Goal: Task Accomplishment & Management: Complete application form

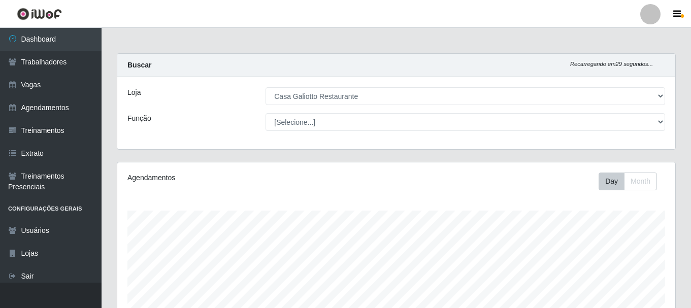
select select "279"
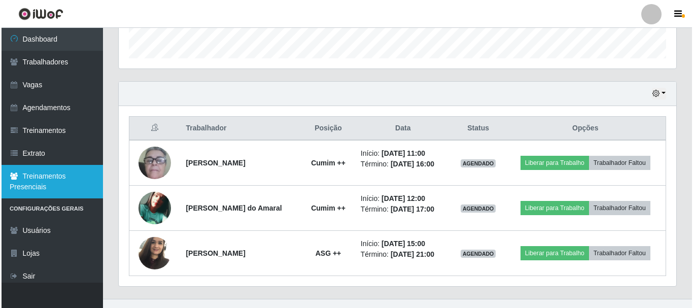
scroll to position [211, 558]
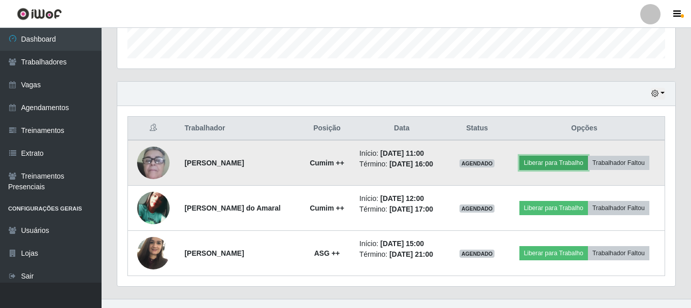
click at [543, 163] on button "Liberar para Trabalho" at bounding box center [553, 163] width 69 height 14
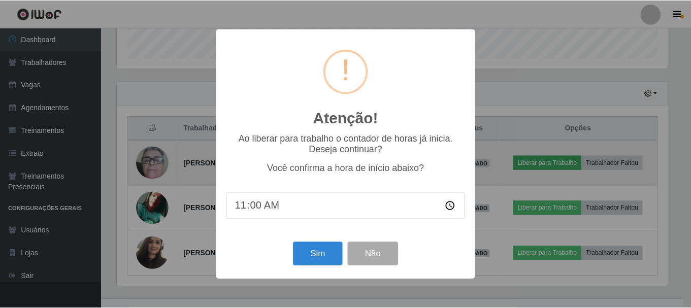
scroll to position [211, 553]
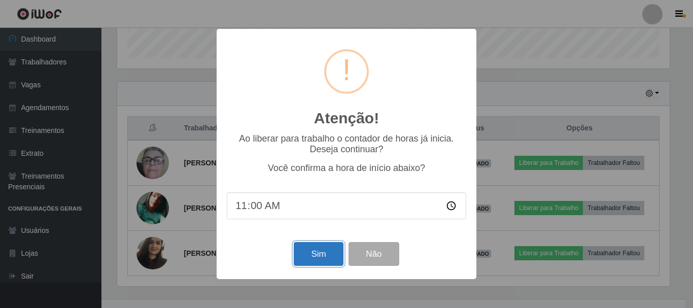
click at [308, 255] on button "Sim" at bounding box center [318, 254] width 49 height 24
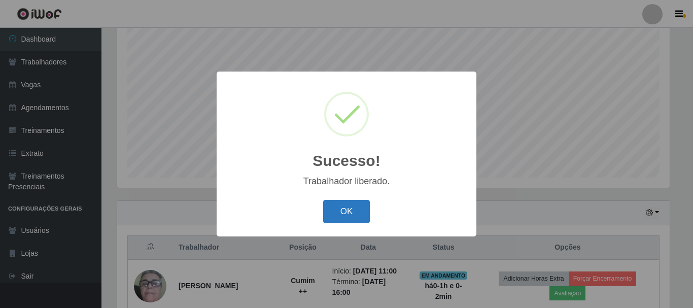
click at [334, 204] on button "OK" at bounding box center [346, 212] width 47 height 24
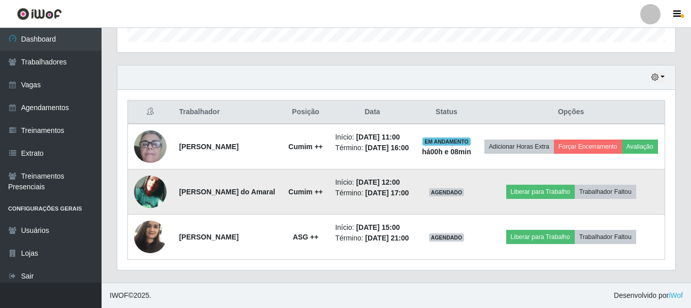
scroll to position [344, 0]
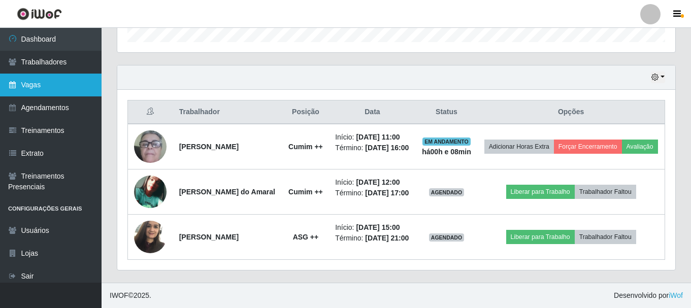
click at [16, 95] on link "Vagas" at bounding box center [51, 85] width 102 height 23
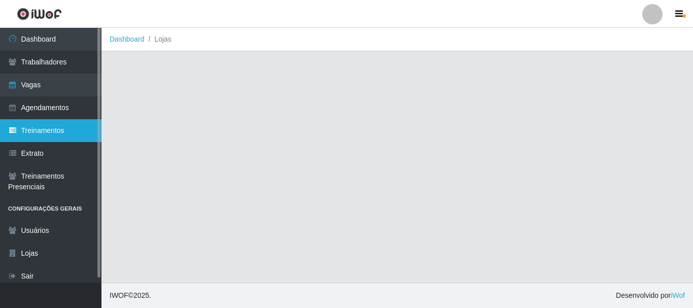
click at [64, 129] on link "Treinamentos" at bounding box center [51, 130] width 102 height 23
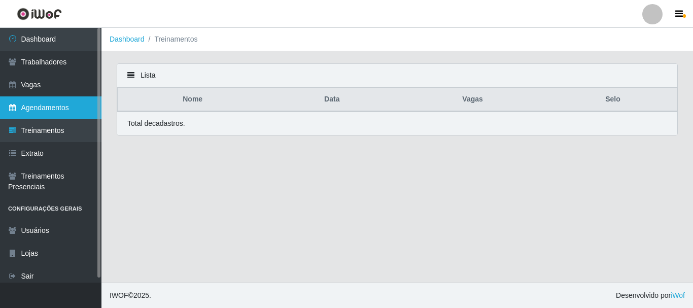
click at [71, 109] on link "Agendamentos" at bounding box center [51, 107] width 102 height 23
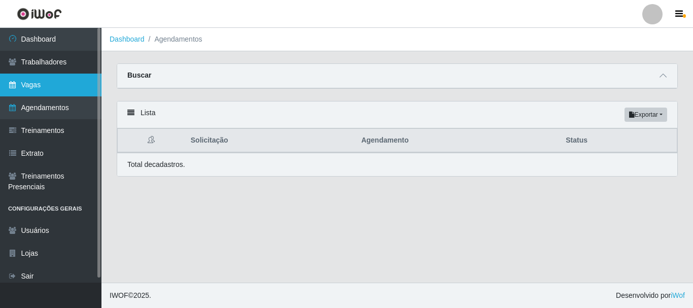
click at [76, 90] on link "Vagas" at bounding box center [51, 85] width 102 height 23
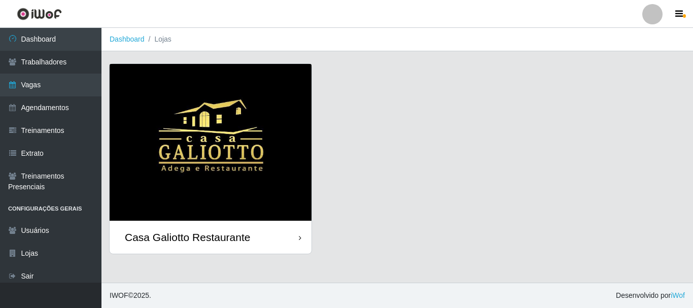
click at [169, 103] on img at bounding box center [211, 142] width 202 height 157
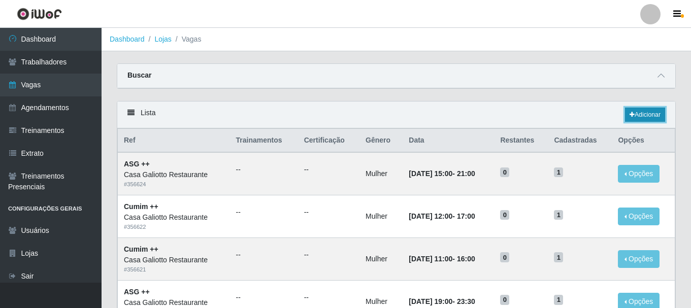
click at [638, 116] on link "Adicionar" at bounding box center [645, 115] width 40 height 14
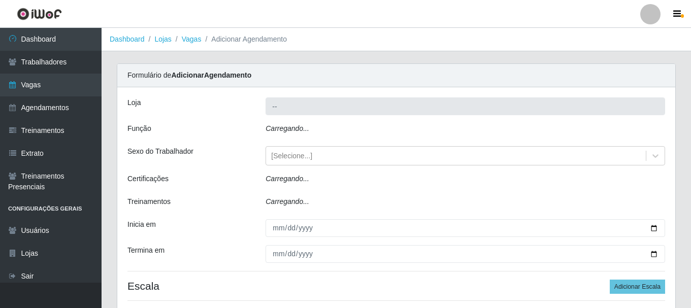
type input "Casa Galiotto Restaurante"
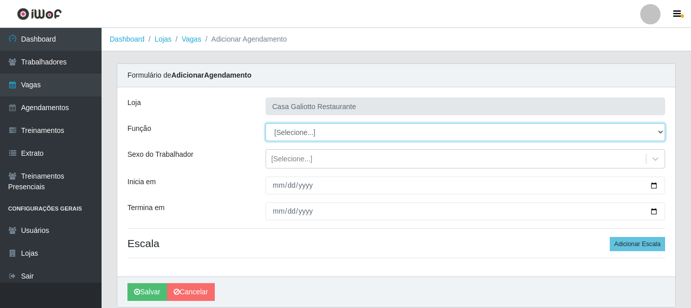
click at [325, 135] on select "[Selecione...] ASG ASG + ASG ++ Auxiliar de Cozinha Auxiliar de Cozinha + Auxil…" at bounding box center [465, 132] width 400 height 18
select select "80"
click at [265, 123] on select "[Selecione...] ASG ASG + ASG ++ Auxiliar de Cozinha Auxiliar de Cozinha + Auxil…" at bounding box center [465, 132] width 400 height 18
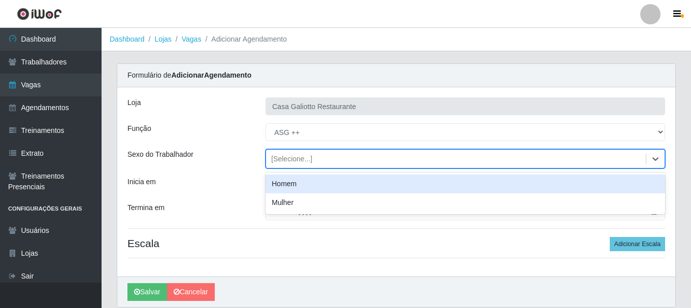
click at [283, 160] on div "[Selecione...]" at bounding box center [291, 159] width 41 height 11
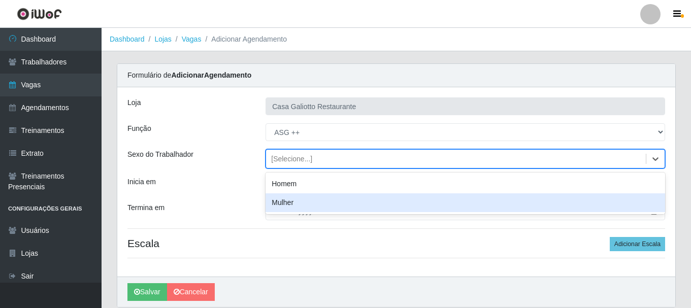
click at [296, 201] on div "Mulher" at bounding box center [465, 202] width 400 height 19
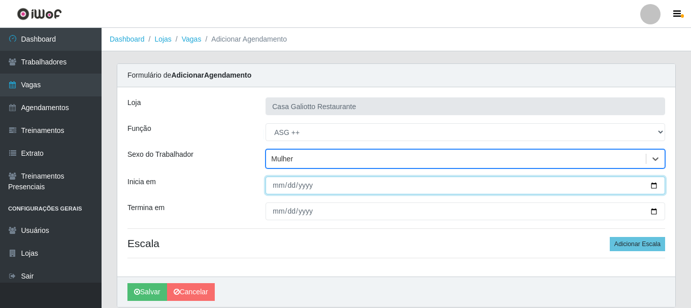
click at [308, 185] on input "Inicia em" at bounding box center [465, 186] width 400 height 18
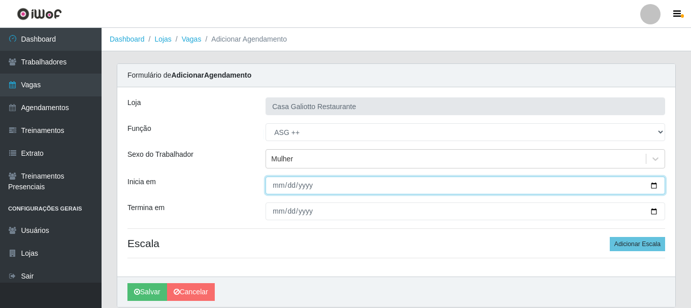
click at [654, 185] on input "Inicia em" at bounding box center [465, 186] width 400 height 18
type input "[DATE]"
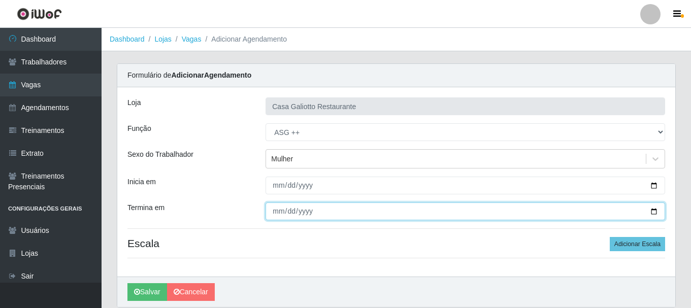
click at [654, 211] on input "Termina em" at bounding box center [465, 212] width 400 height 18
type input "[DATE]"
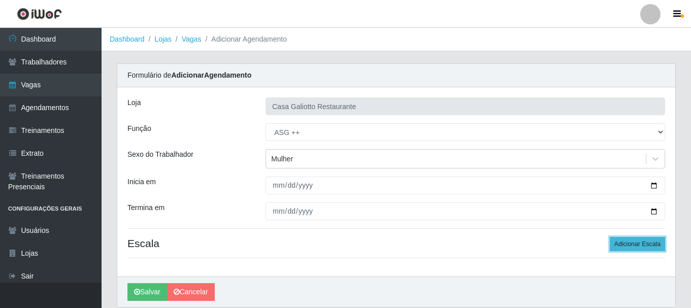
click at [652, 240] on button "Adicionar Escala" at bounding box center [637, 244] width 55 height 14
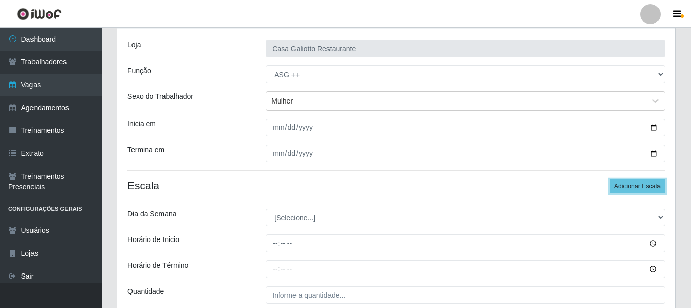
scroll to position [149, 0]
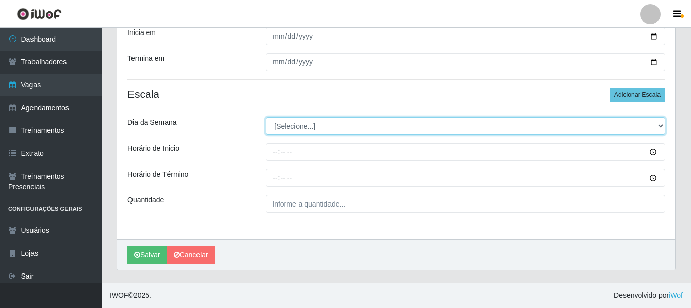
click at [310, 129] on select "[Selecione...] Segunda Terça Quarta Quinta Sexta Sábado Domingo" at bounding box center [465, 126] width 400 height 18
select select "0"
click at [265, 117] on select "[Selecione...] Segunda Terça Quarta Quinta Sexta Sábado Domingo" at bounding box center [465, 126] width 400 height 18
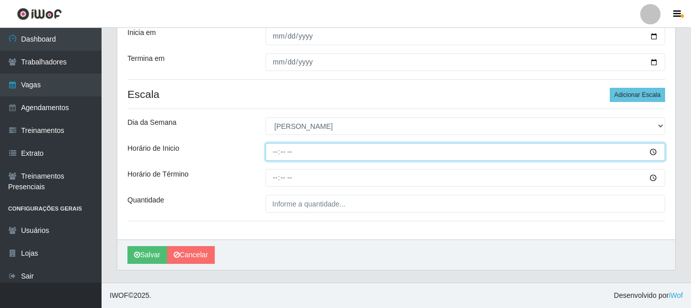
click at [306, 150] on input "Horário de Inicio" at bounding box center [465, 152] width 400 height 18
type input "19:00"
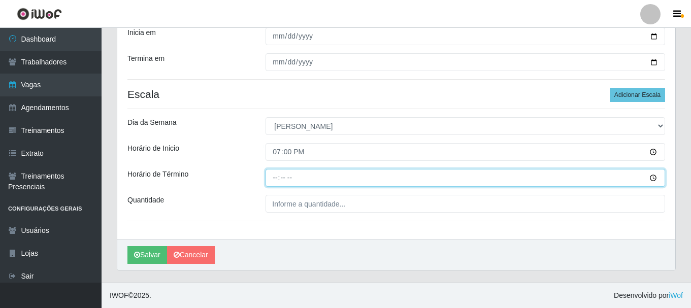
type input "23:00"
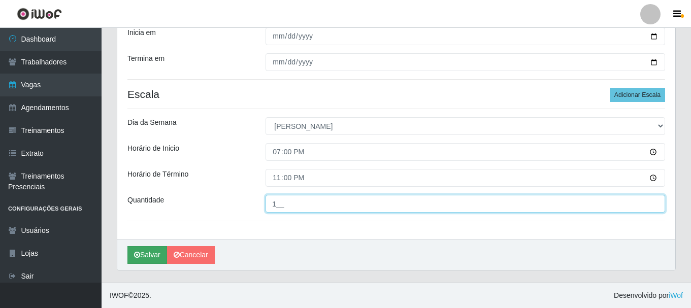
type input "1__"
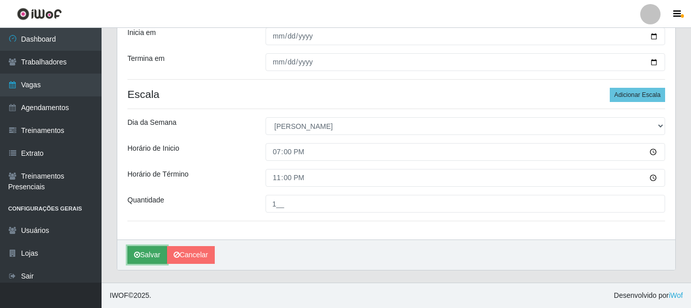
click at [150, 258] on button "Salvar" at bounding box center [147, 255] width 40 height 18
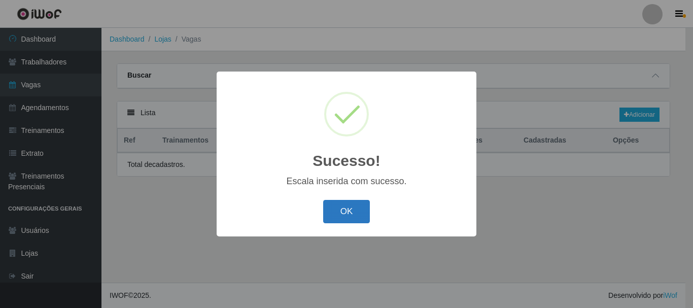
click at [340, 213] on button "OK" at bounding box center [346, 212] width 47 height 24
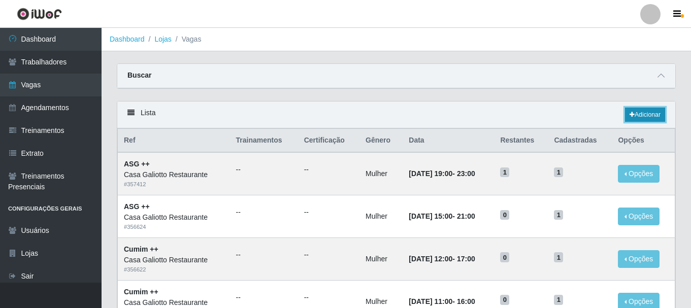
click at [653, 122] on link "Adicionar" at bounding box center [645, 115] width 40 height 14
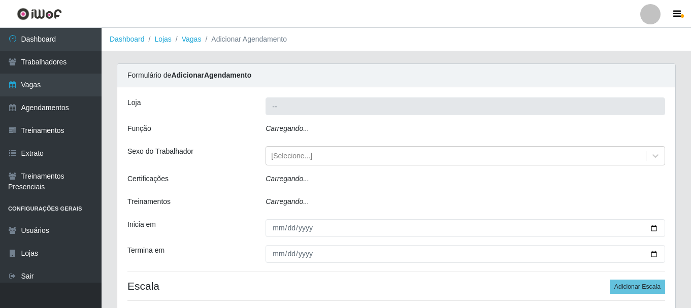
type input "Casa Galiotto Restaurante"
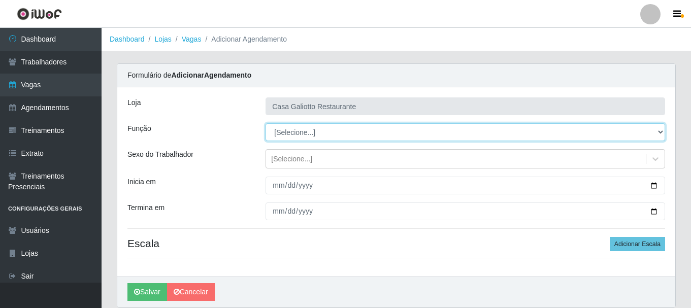
drag, startPoint x: 321, startPoint y: 122, endPoint x: 314, endPoint y: 132, distance: 12.4
click at [314, 132] on select "[Selecione...] ASG ASG + ASG ++ Auxiliar de Cozinha Auxiliar de Cozinha + Auxil…" at bounding box center [465, 132] width 400 height 18
select select "79"
click at [265, 123] on select "[Selecione...] ASG ASG + ASG ++ Auxiliar de Cozinha Auxiliar de Cozinha + Auxil…" at bounding box center [465, 132] width 400 height 18
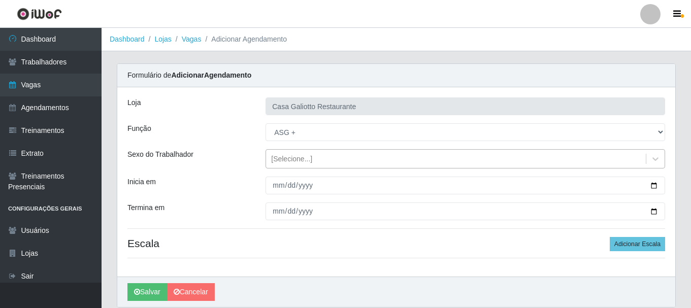
drag, startPoint x: 299, startPoint y: 159, endPoint x: 299, endPoint y: 167, distance: 8.1
click at [299, 160] on div "[Selecione...]" at bounding box center [291, 159] width 41 height 11
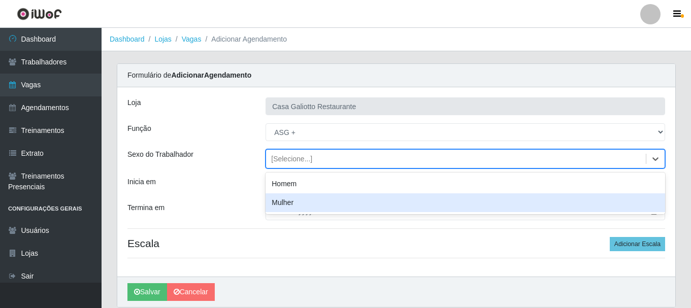
click at [301, 195] on div "Mulher" at bounding box center [465, 202] width 400 height 19
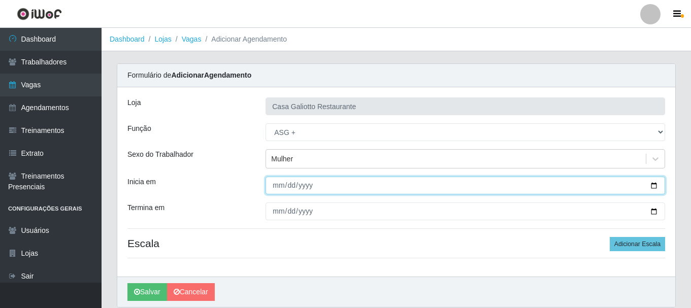
click at [652, 185] on input "Inicia em" at bounding box center [465, 186] width 400 height 18
type input "[DATE]"
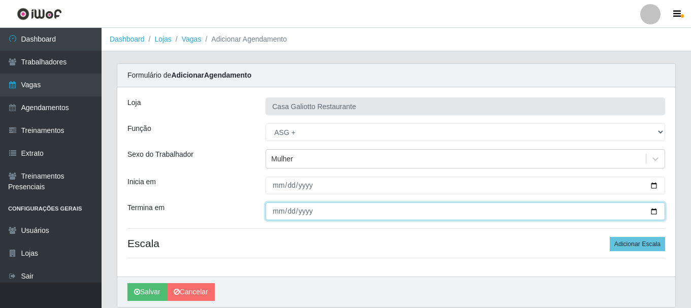
click at [653, 210] on input "Termina em" at bounding box center [465, 212] width 400 height 18
type input "[DATE]"
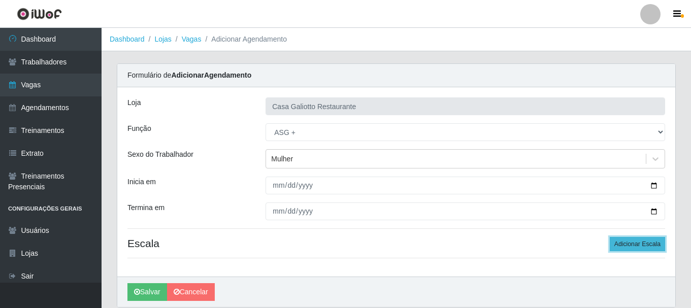
click at [620, 240] on button "Adicionar Escala" at bounding box center [637, 244] width 55 height 14
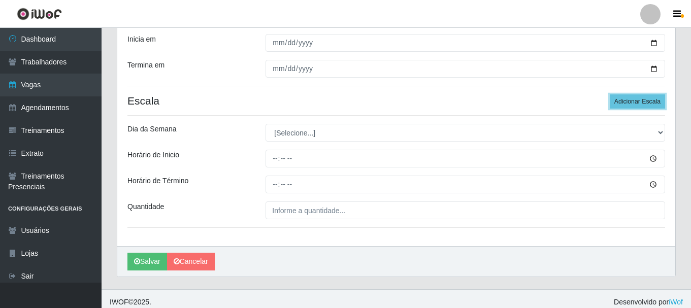
scroll to position [149, 0]
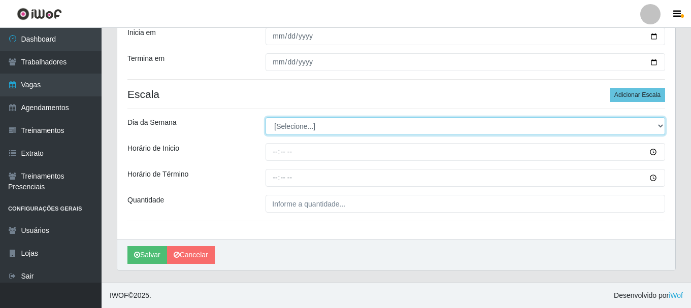
click at [335, 130] on select "[Selecione...] Segunda Terça Quarta Quinta Sexta Sábado Domingo" at bounding box center [465, 126] width 400 height 18
select select "2"
click at [265, 117] on select "[Selecione...] Segunda Terça Quarta Quinta Sexta Sábado Domingo" at bounding box center [465, 126] width 400 height 18
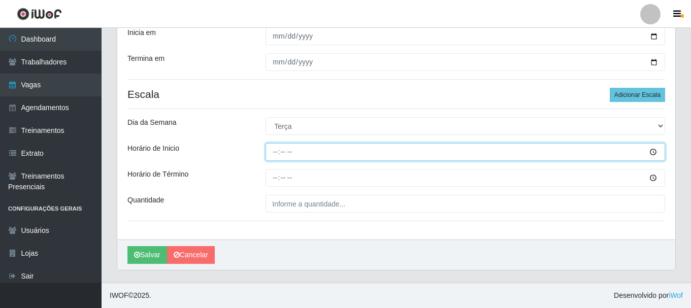
click at [345, 144] on input "Horário de Inicio" at bounding box center [465, 152] width 400 height 18
type input "19:00"
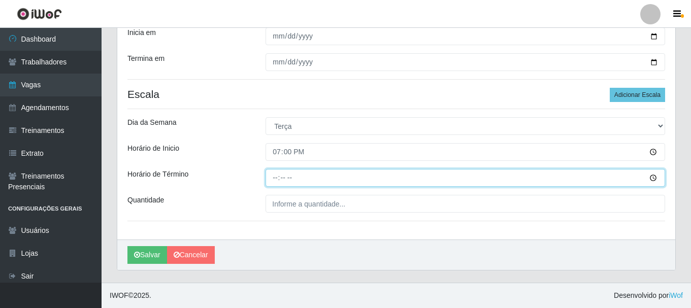
type input "23:00"
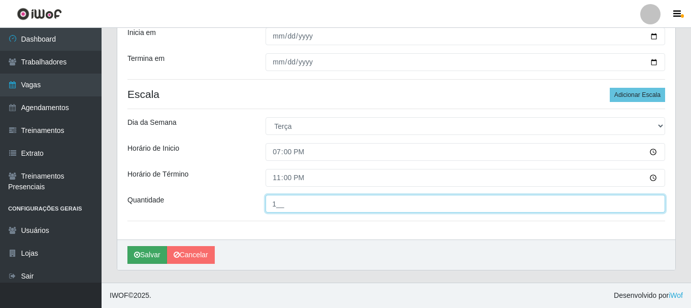
type input "1__"
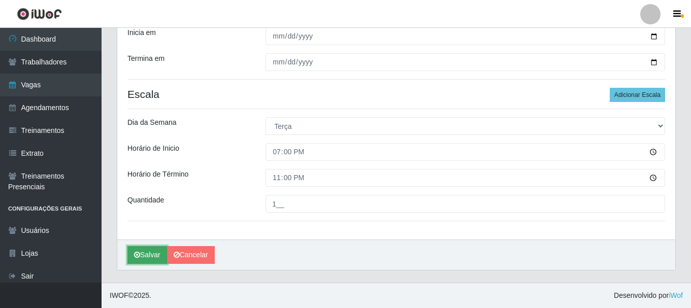
click at [154, 251] on button "Salvar" at bounding box center [147, 255] width 40 height 18
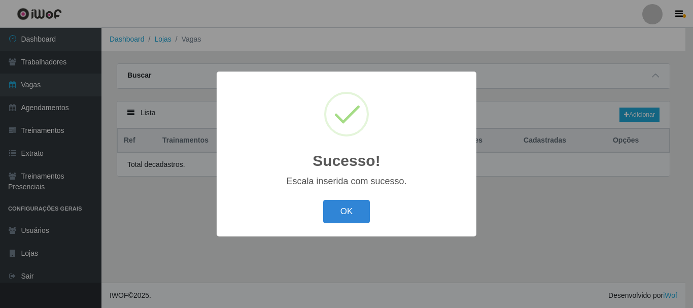
click at [321, 216] on div "OK Cancel" at bounding box center [347, 211] width 240 height 29
click at [332, 213] on button "OK" at bounding box center [346, 212] width 47 height 24
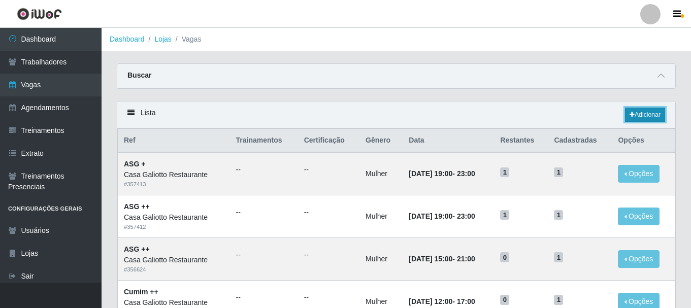
click at [645, 116] on link "Adicionar" at bounding box center [645, 115] width 40 height 14
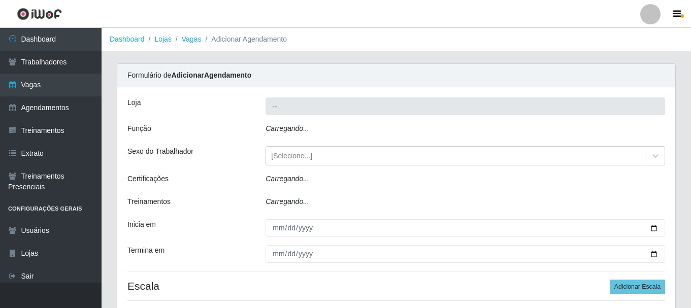
type input "Casa Galiotto Restaurante"
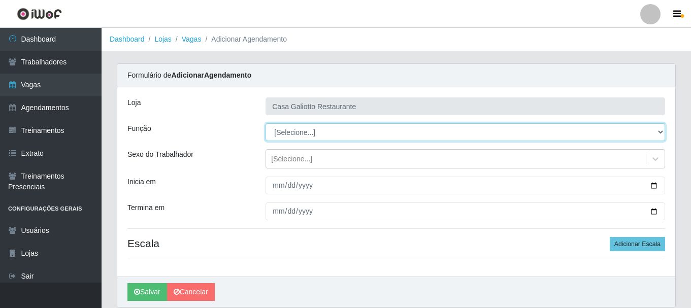
click at [317, 138] on select "[Selecione...] ASG ASG + ASG ++ Auxiliar de Cozinha Auxiliar de Cozinha + Auxil…" at bounding box center [465, 132] width 400 height 18
select select "79"
click at [265, 123] on select "[Selecione...] ASG ASG + ASG ++ Auxiliar de Cozinha Auxiliar de Cozinha + Auxil…" at bounding box center [465, 132] width 400 height 18
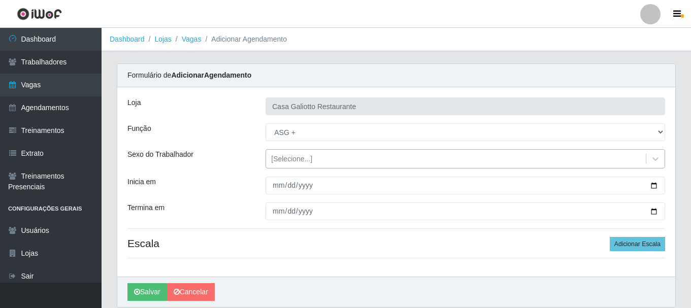
drag, startPoint x: 294, startPoint y: 161, endPoint x: 294, endPoint y: 172, distance: 10.7
click at [294, 161] on div "[Selecione...]" at bounding box center [291, 159] width 41 height 11
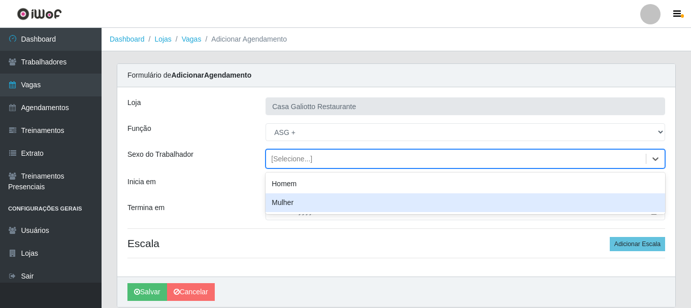
click at [296, 202] on div "Mulher" at bounding box center [465, 202] width 400 height 19
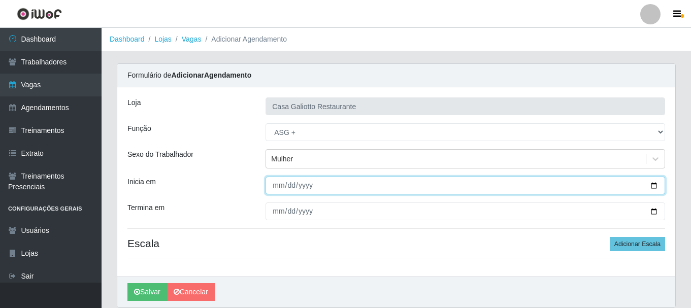
click at [655, 186] on input "Inicia em" at bounding box center [465, 186] width 400 height 18
type input "[DATE]"
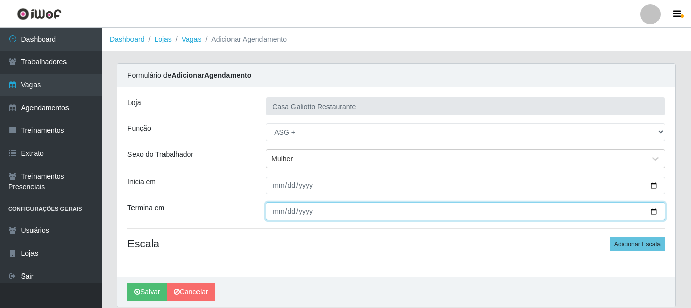
click at [653, 208] on input "Termina em" at bounding box center [465, 212] width 400 height 18
type input "[DATE]"
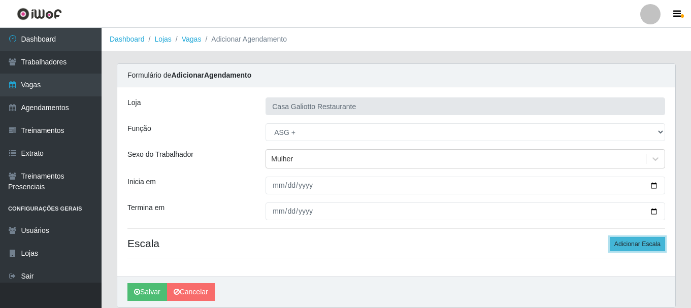
click at [635, 245] on button "Adicionar Escala" at bounding box center [637, 244] width 55 height 14
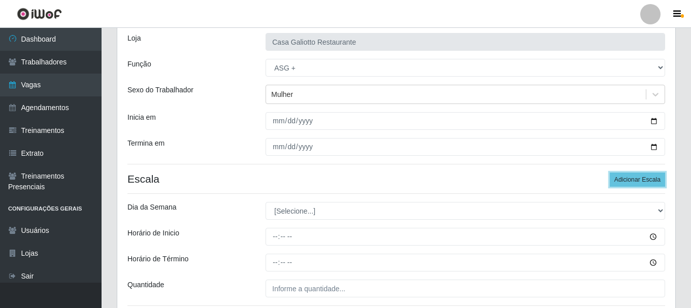
scroll to position [149, 0]
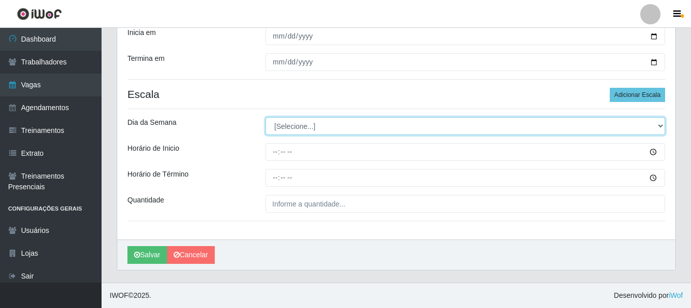
click at [324, 123] on select "[Selecione...] Segunda Terça Quarta Quinta Sexta Sábado Domingo" at bounding box center [465, 126] width 400 height 18
select select "3"
click at [265, 117] on select "[Selecione...] Segunda Terça Quarta Quinta Sexta Sábado Domingo" at bounding box center [465, 126] width 400 height 18
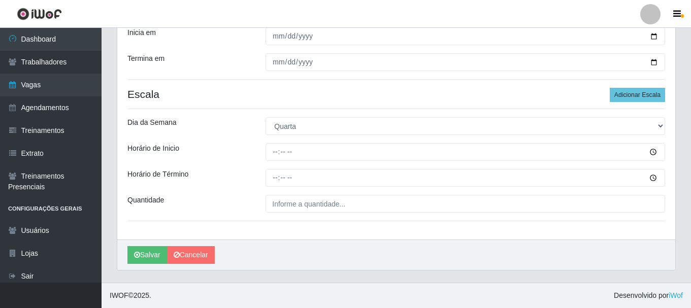
click at [347, 163] on div "Loja Casa Galiotto Restaurante Função [Selecione...] ASG ASG + ASG ++ Auxiliar …" at bounding box center [396, 89] width 558 height 302
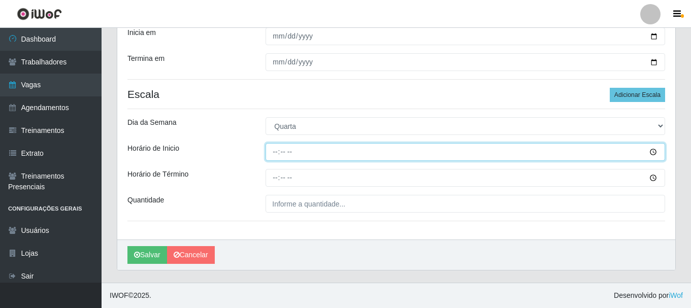
click at [350, 156] on input "Horário de Inicio" at bounding box center [465, 152] width 400 height 18
type input "19:00"
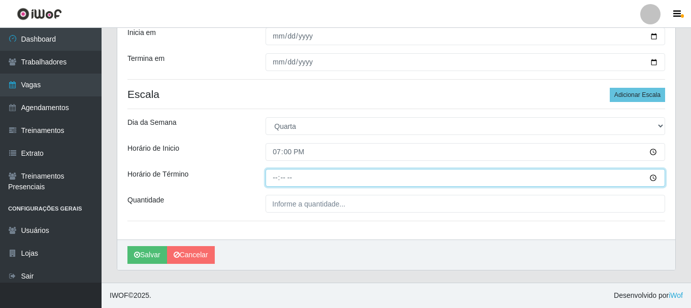
type input "23:00"
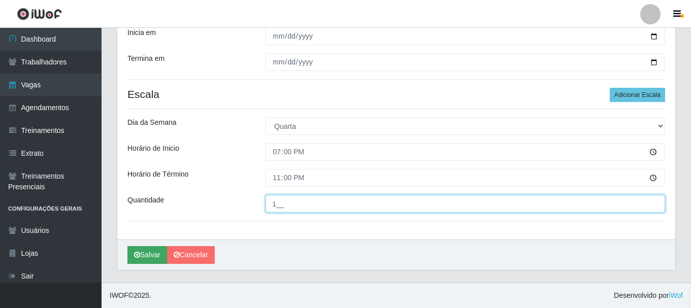
type input "1__"
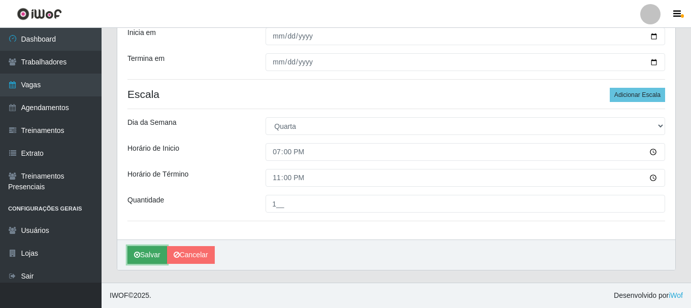
click at [145, 249] on button "Salvar" at bounding box center [147, 255] width 40 height 18
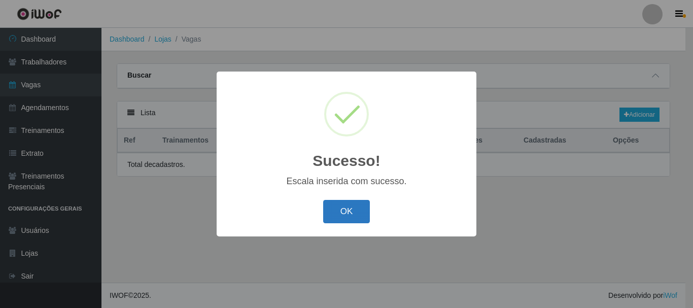
click at [342, 210] on button "OK" at bounding box center [346, 212] width 47 height 24
